Goal: Transaction & Acquisition: Purchase product/service

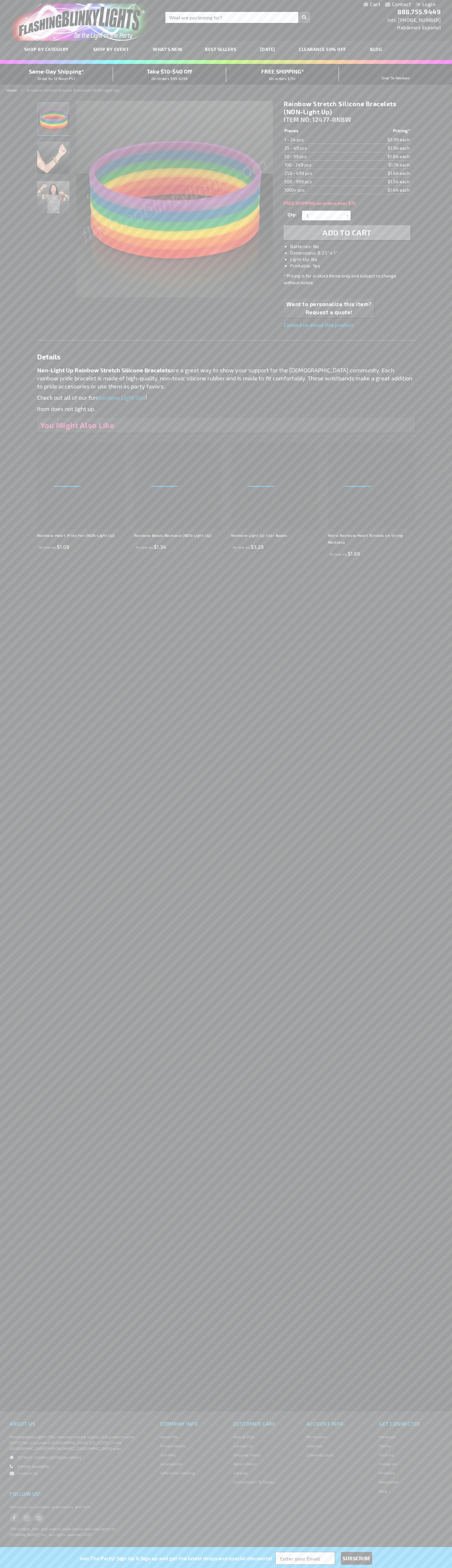
click at [347, 108] on h1 "Rainbow Stretch Silicone Bracelets (NON-Light Up)" at bounding box center [346, 108] width 126 height 16
click at [347, 233] on span "Add to Cart" at bounding box center [347, 232] width 49 height 9
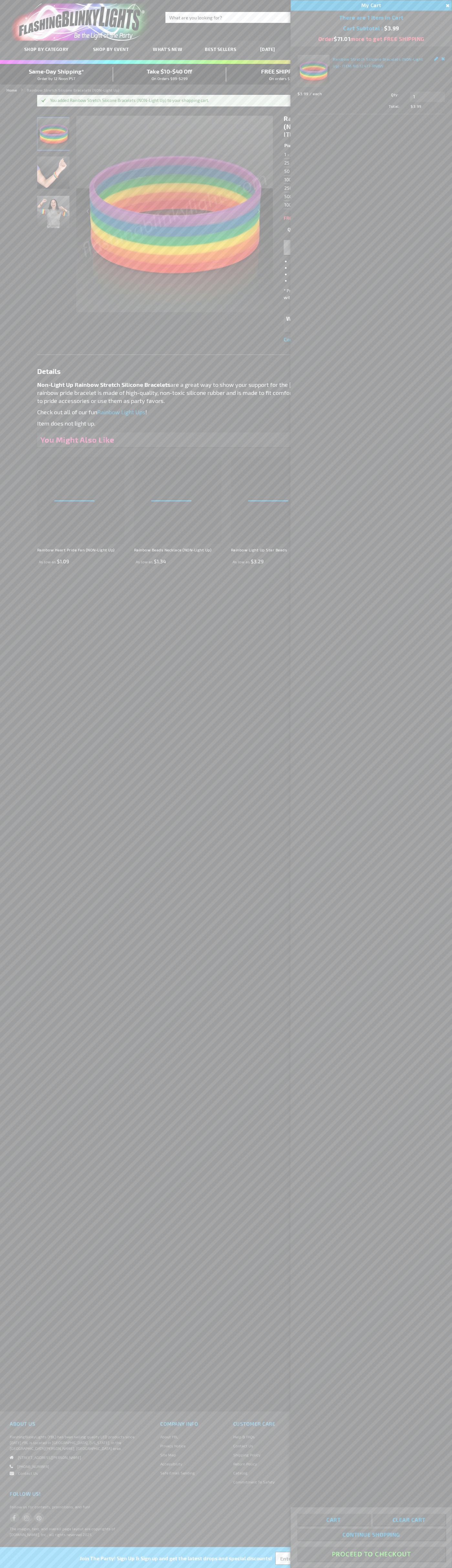
click at [371, 1554] on button "Proceed To Checkout" at bounding box center [371, 1554] width 148 height 15
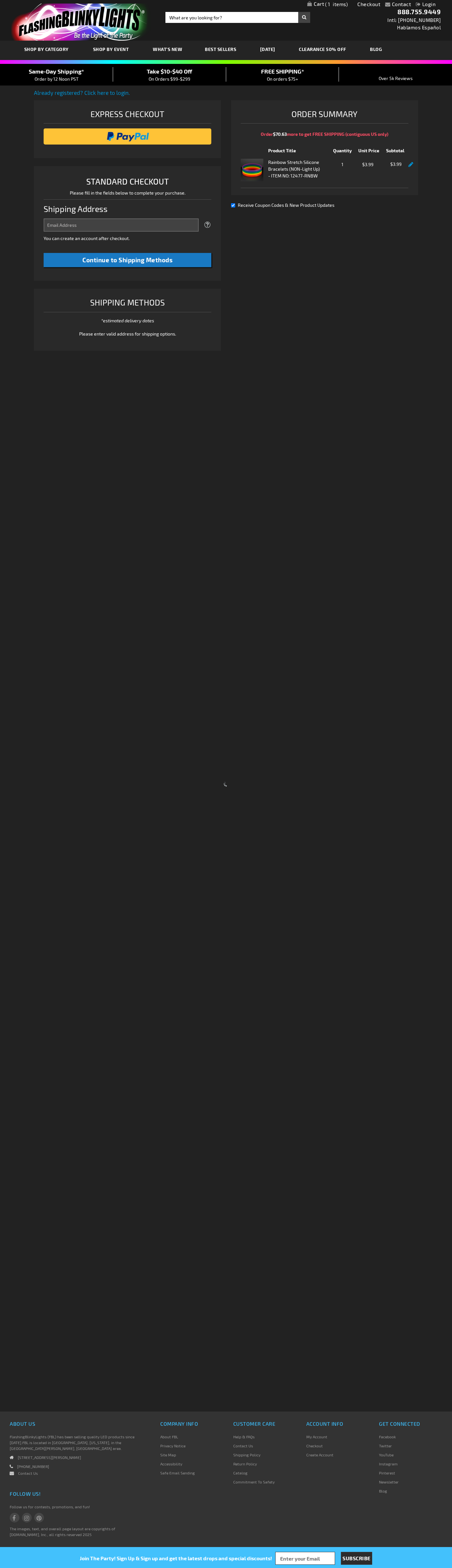
select select "US"
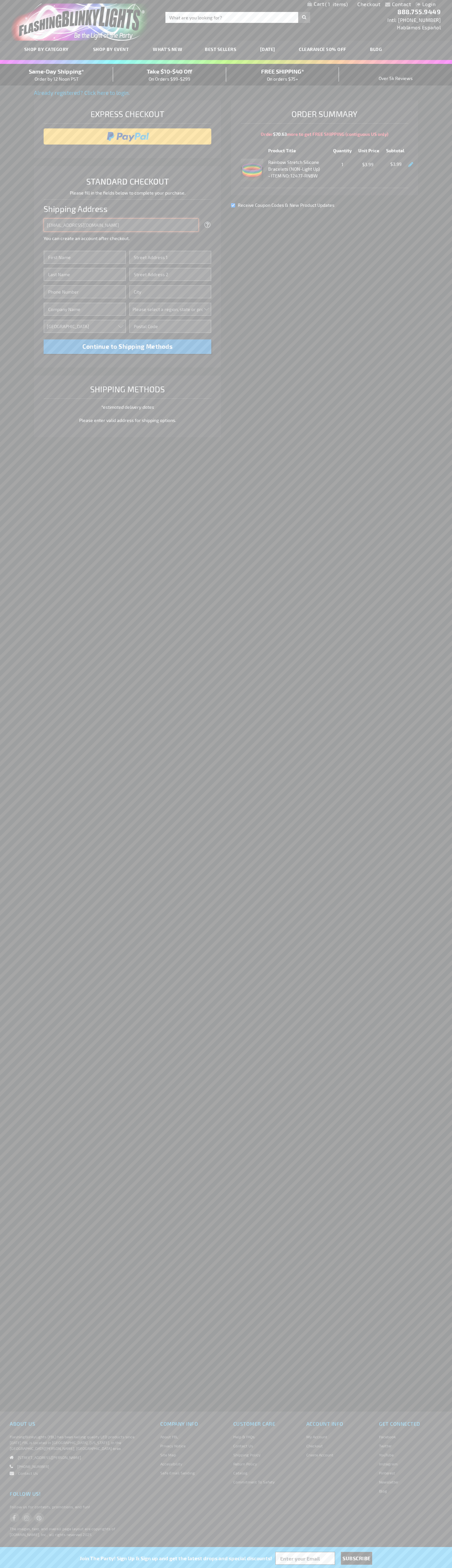
type input "johnsmith005@storebotmail.joonix.net"
type input "John"
type input "201 Colorado St"
type input "First floor"
type input "austin"
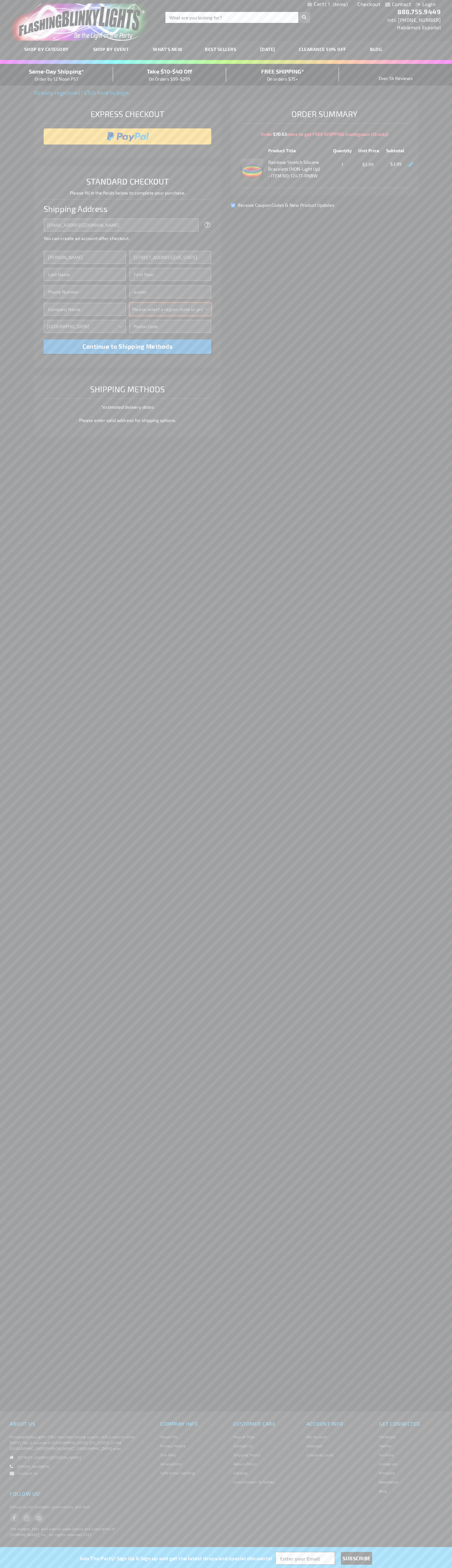
select select "57"
type input "78701"
type input "Smith"
type input "6502530000"
type input "John Smith"
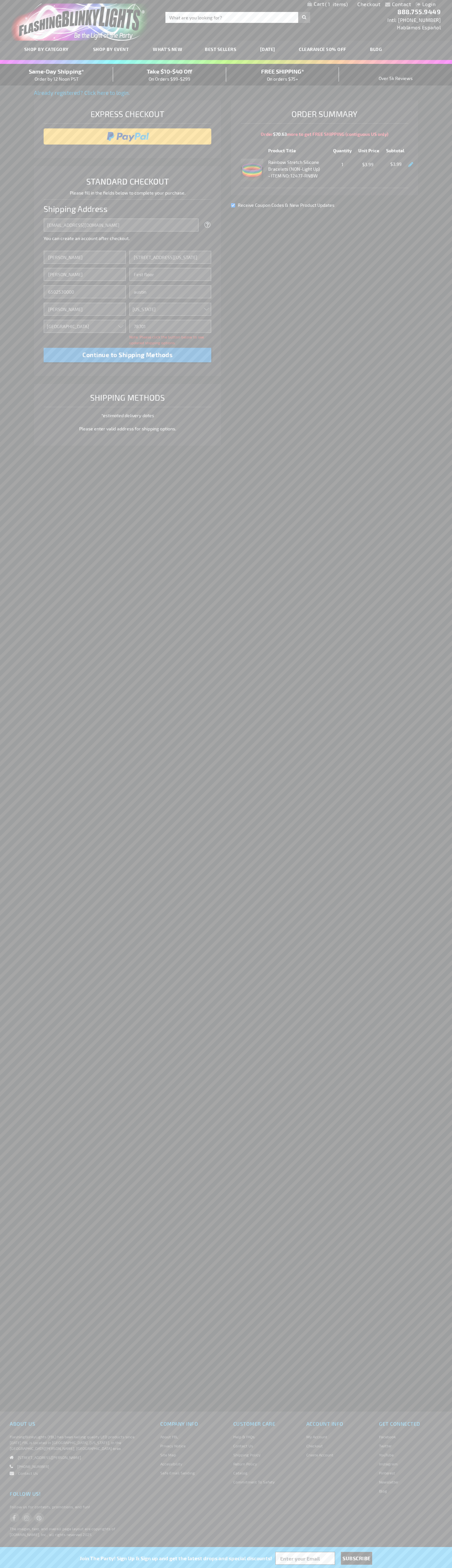
click at [57, 75] on div "Same-Day Shipping* Order by 12 Noon PST" at bounding box center [57, 74] width 113 height 15
click at [127, 136] on input "image" at bounding box center [127, 136] width 161 height 13
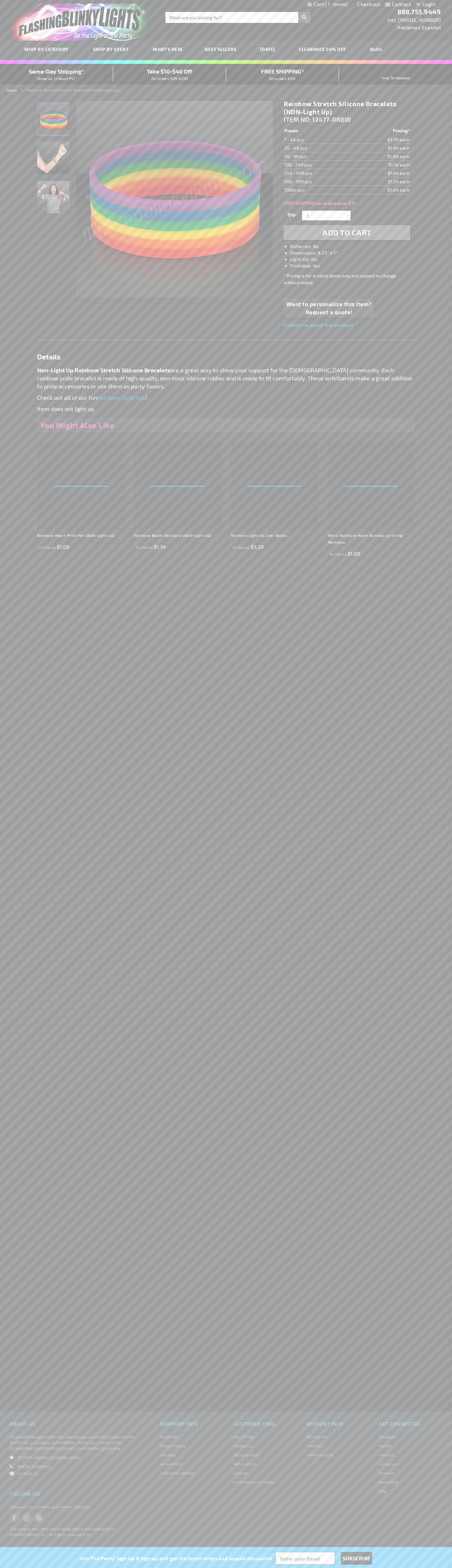
click at [327, 4] on span "1" at bounding box center [336, 4] width 23 height 6
